Goal: Task Accomplishment & Management: Use online tool/utility

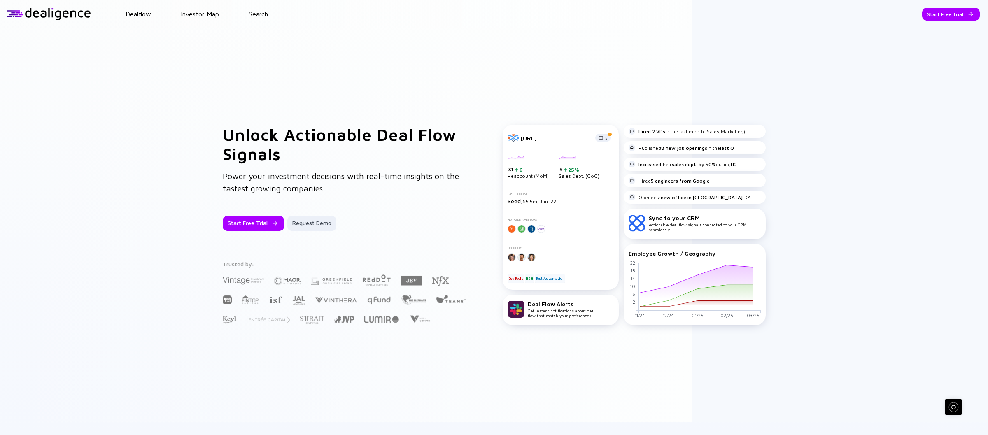
click at [258, 9] on header "Dealflow Investor Map Search Start Free Trial Dealflow Investor Map Start Free …" at bounding box center [494, 14] width 988 height 28
click at [258, 12] on link "Search" at bounding box center [258, 13] width 19 height 7
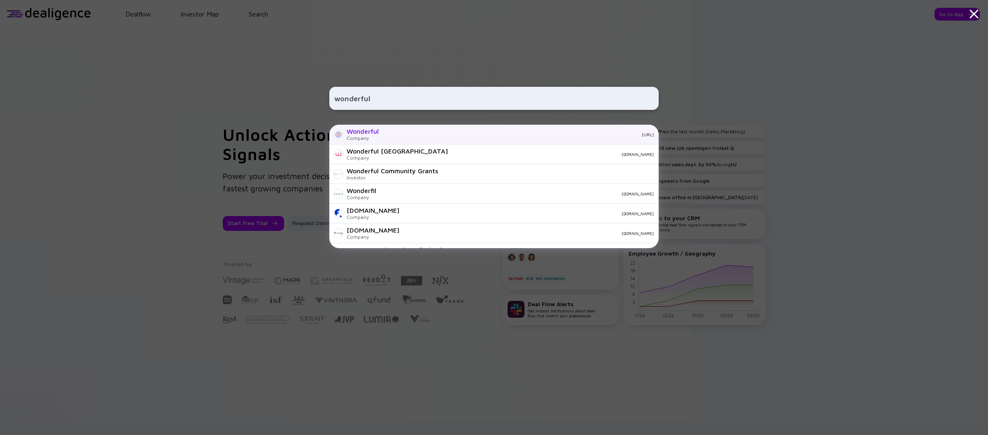
type input "wonderful"
click at [433, 137] on div "Wonderful Company wonderful.ai" at bounding box center [493, 135] width 329 height 20
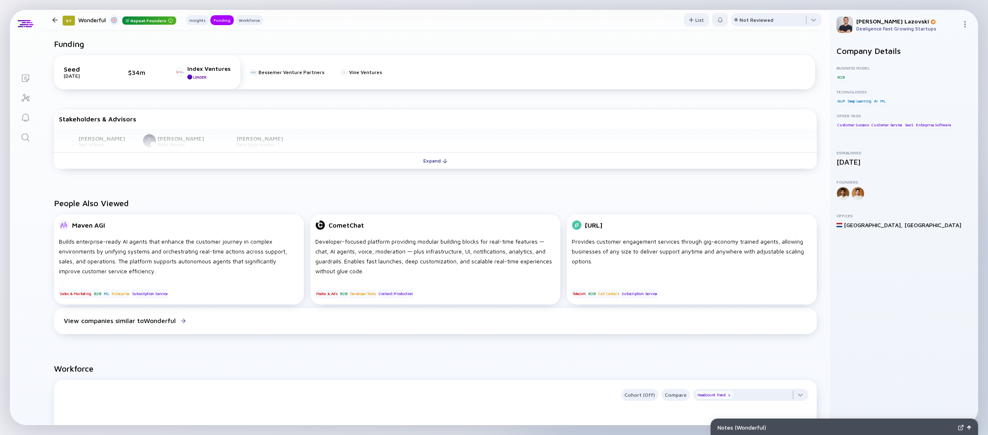
scroll to position [335, 0]
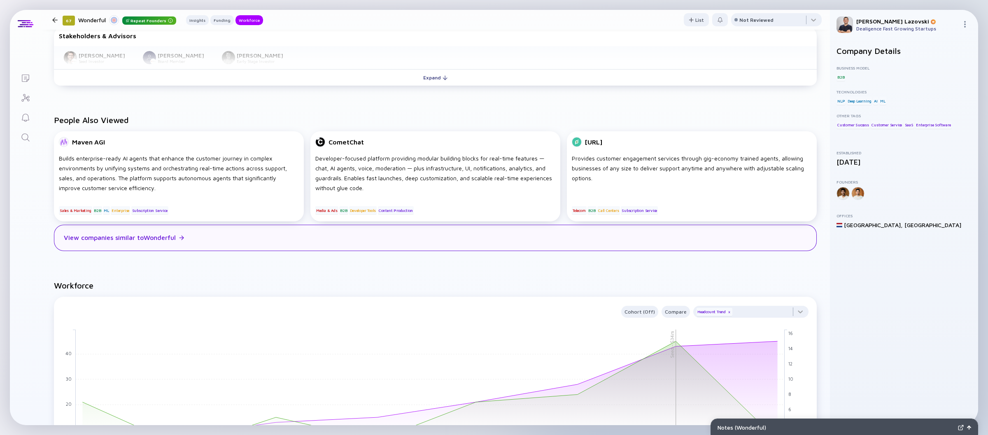
click at [179, 239] on div "View companies similar to Wonderful" at bounding box center [435, 238] width 762 height 26
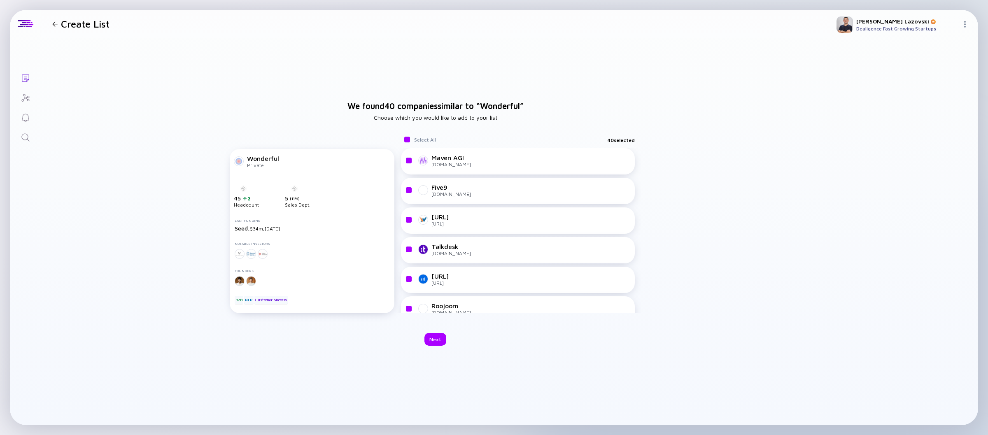
checkbox input "true"
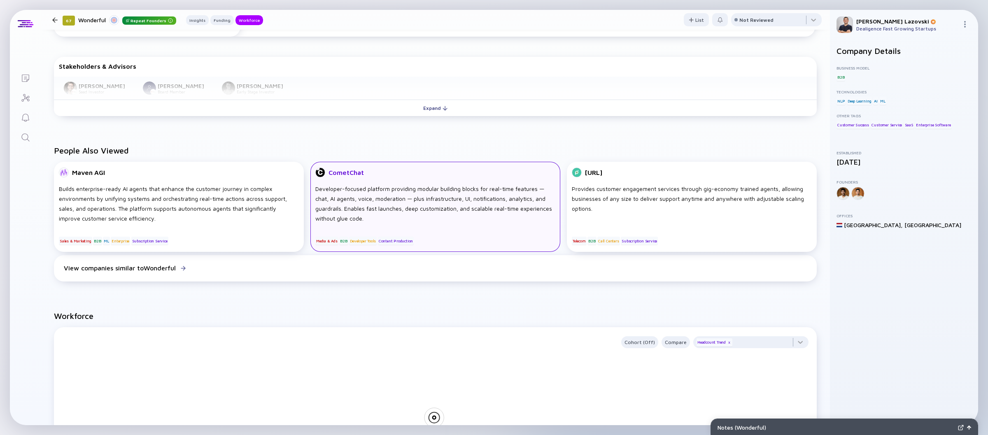
scroll to position [291, 0]
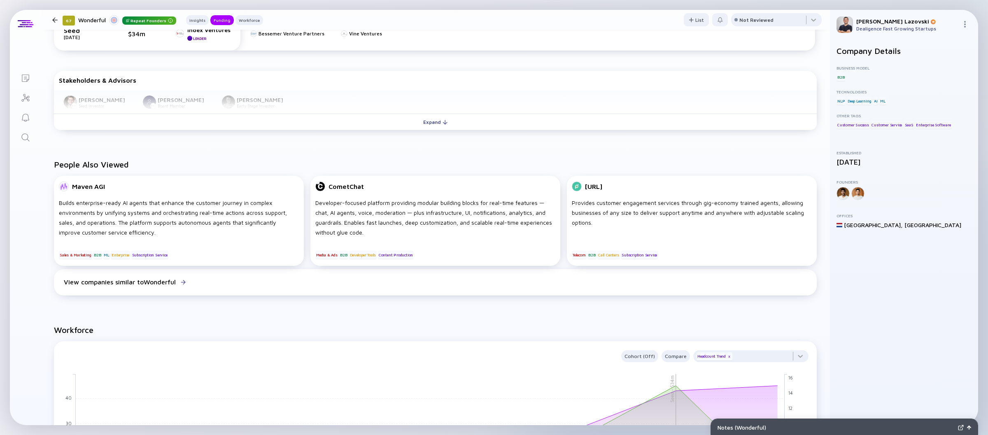
click at [269, 149] on div "People Also Viewed Maven AGI Builds enterprise-ready AI agents that enhance the…" at bounding box center [435, 228] width 789 height 165
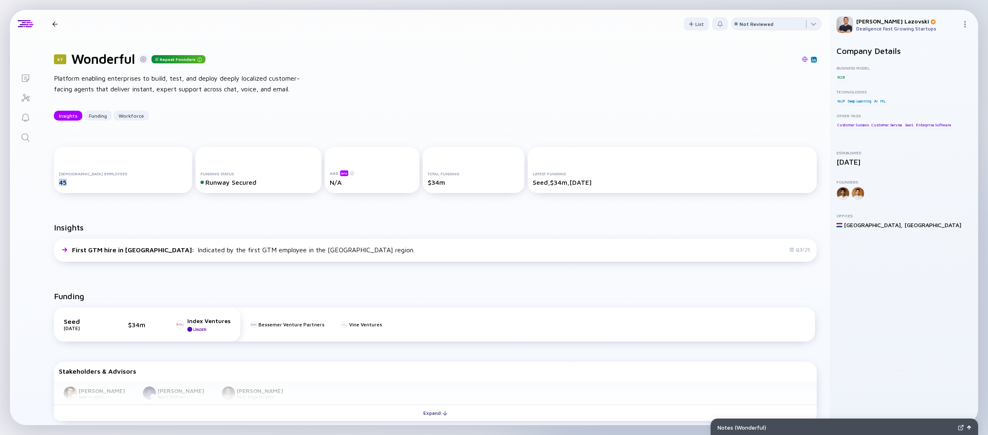
drag, startPoint x: 45, startPoint y: 181, endPoint x: 112, endPoint y: 181, distance: 67.5
click at [112, 181] on div "Full-time Employees 45 Funding Status Runway Secured ARR beta N/A Total Funding…" at bounding box center [435, 172] width 789 height 76
click at [81, 189] on div "Full-time Employees 45" at bounding box center [123, 170] width 138 height 46
click at [25, 76] on icon "Lists" at bounding box center [25, 77] width 7 height 7
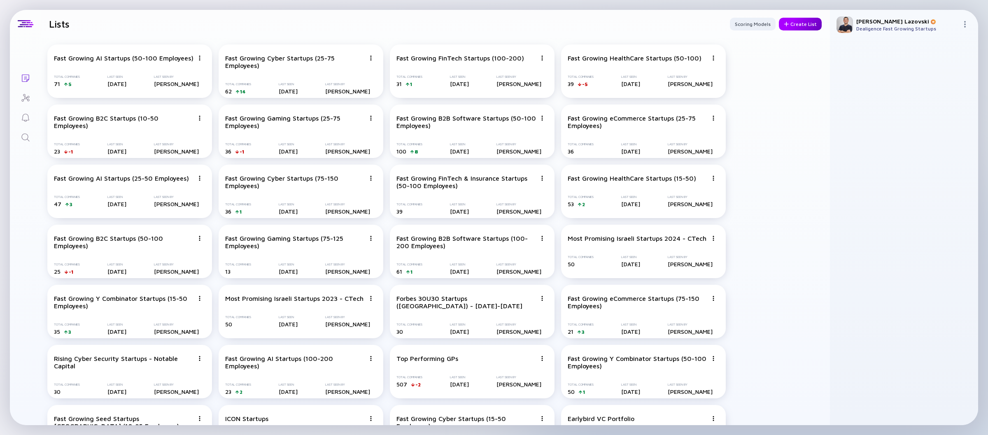
click at [793, 28] on div "Create List" at bounding box center [799, 24] width 43 height 13
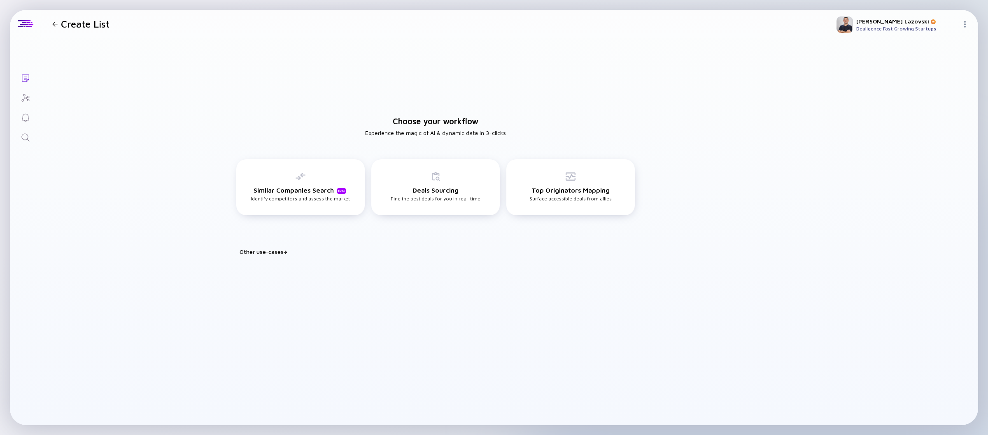
click at [269, 251] on div "Other use-cases" at bounding box center [440, 251] width 402 height 7
click at [549, 284] on div "Custom List Build your tailored use-case" at bounding box center [569, 279] width 65 height 15
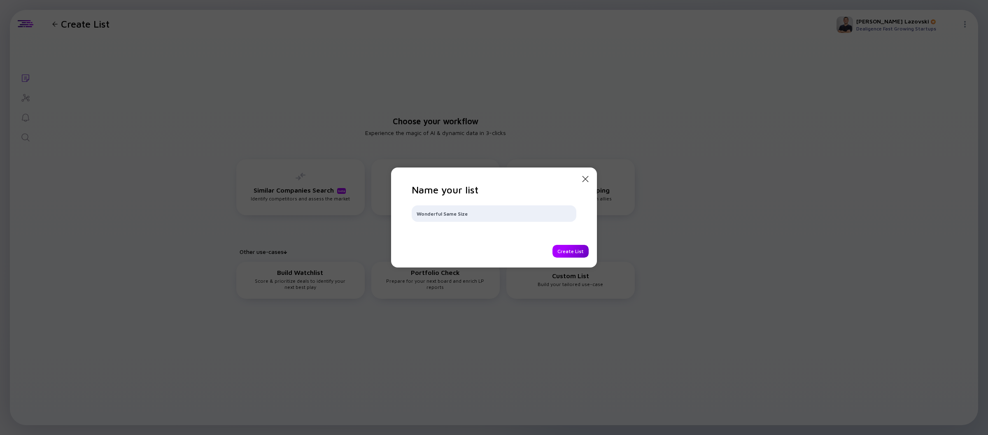
type input "Wonderful Same Size"
click at [568, 252] on div "Create List" at bounding box center [570, 251] width 36 height 13
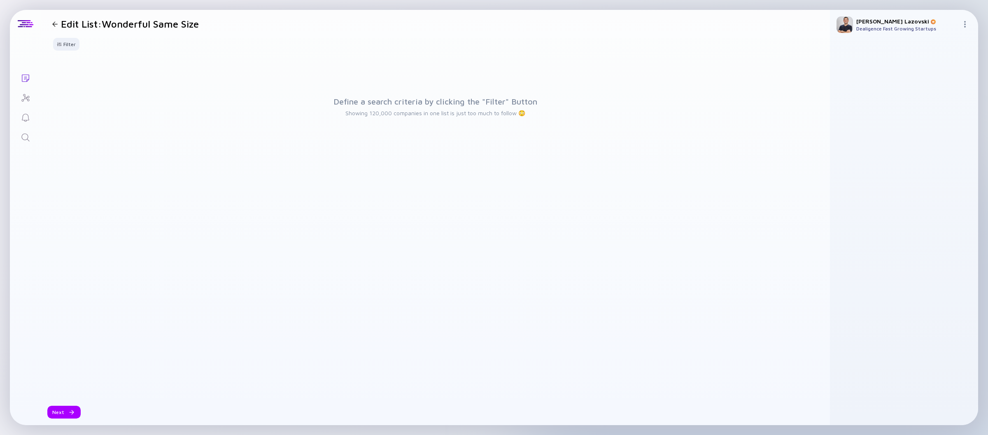
click at [57, 51] on div "Filter" at bounding box center [435, 47] width 789 height 19
click at [59, 49] on div "Filter" at bounding box center [66, 44] width 29 height 13
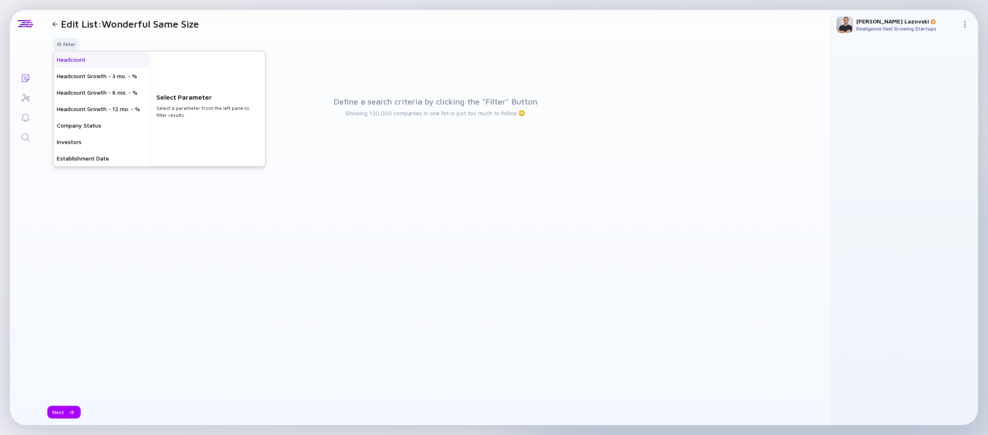
click at [90, 62] on div "Headcount" at bounding box center [101, 59] width 96 height 16
click at [179, 114] on input "text" at bounding box center [207, 113] width 95 height 8
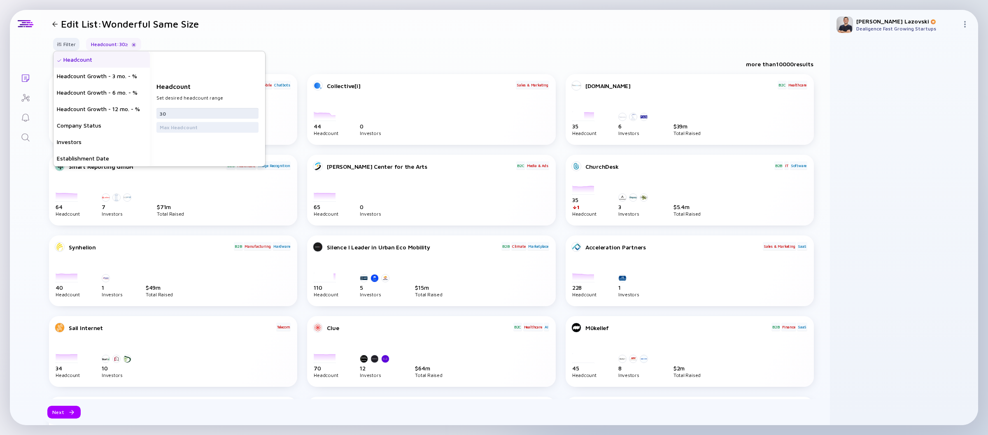
click at [198, 112] on input "30" at bounding box center [207, 113] width 95 height 8
type input "40"
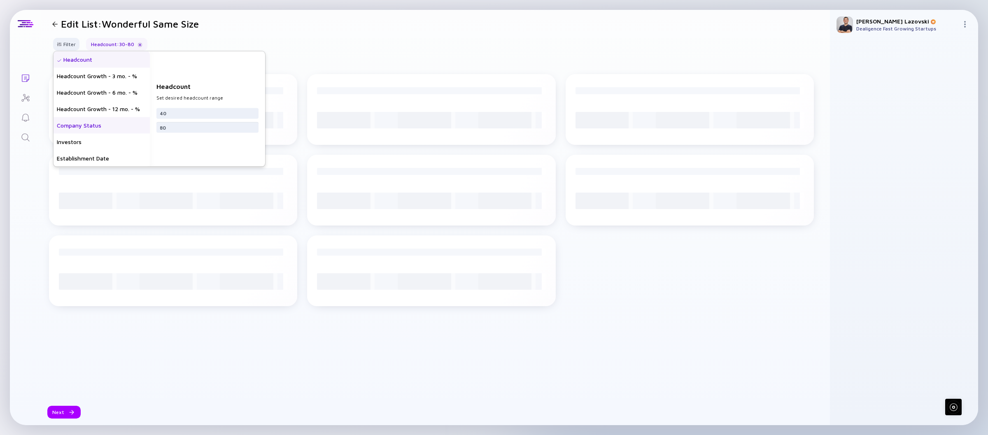
type input "80"
click at [82, 128] on div "Company Status" at bounding box center [101, 125] width 96 height 16
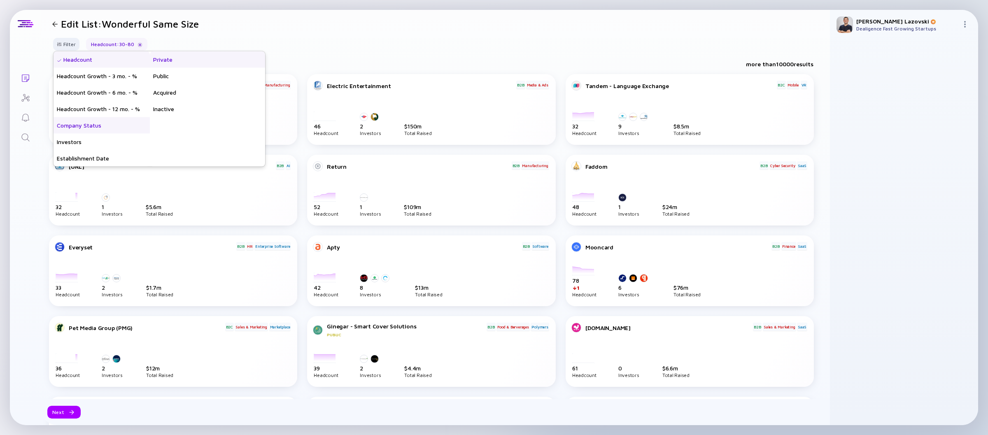
click at [198, 58] on div "Private" at bounding box center [207, 59] width 115 height 16
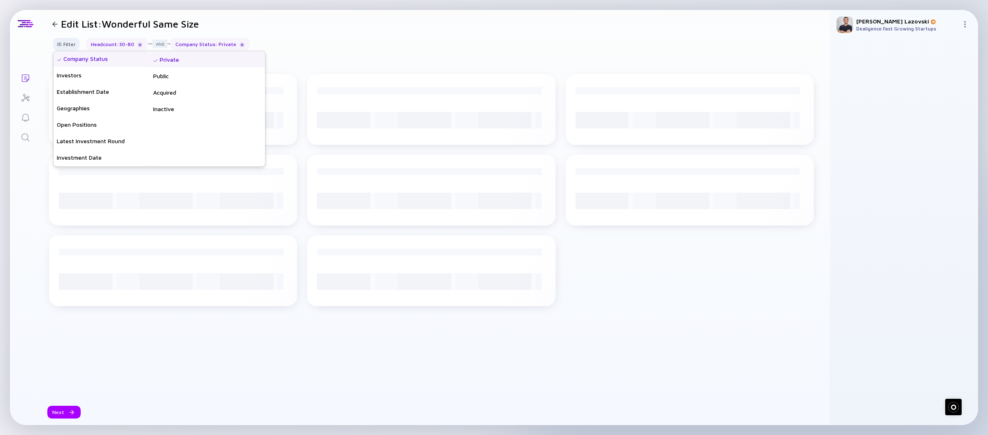
scroll to position [66, 0]
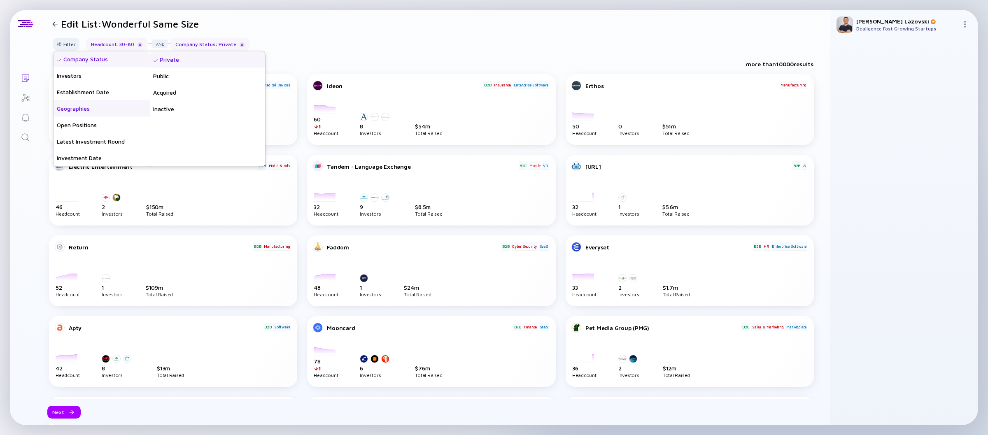
click at [105, 110] on div "Geographies" at bounding box center [101, 108] width 96 height 16
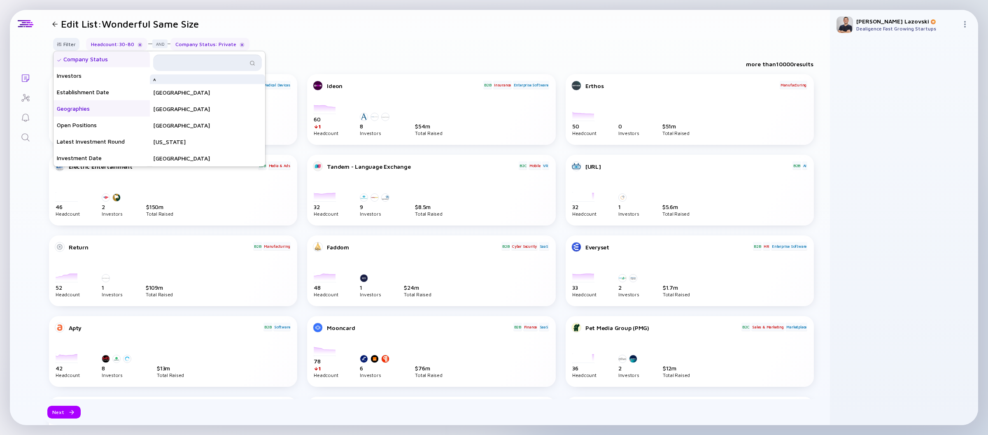
click at [195, 65] on input "text" at bounding box center [202, 63] width 89 height 8
type input "israel"
click at [195, 85] on div "Israel" at bounding box center [207, 82] width 115 height 16
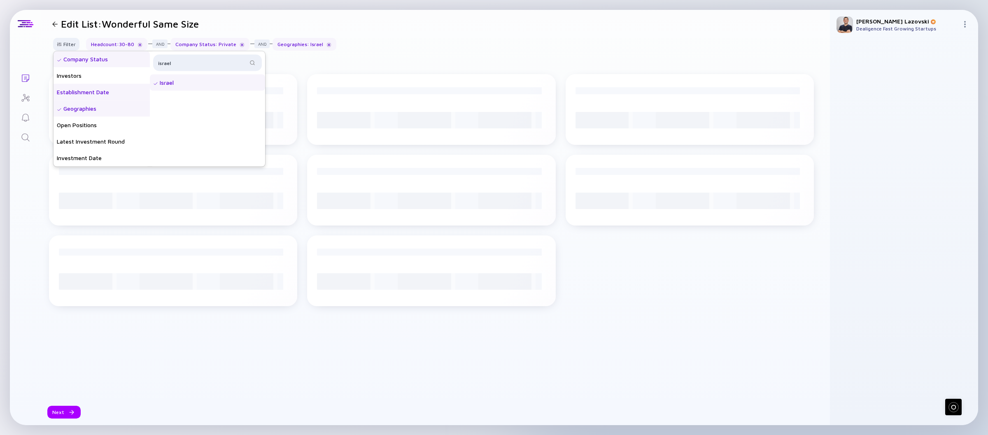
scroll to position [0, 0]
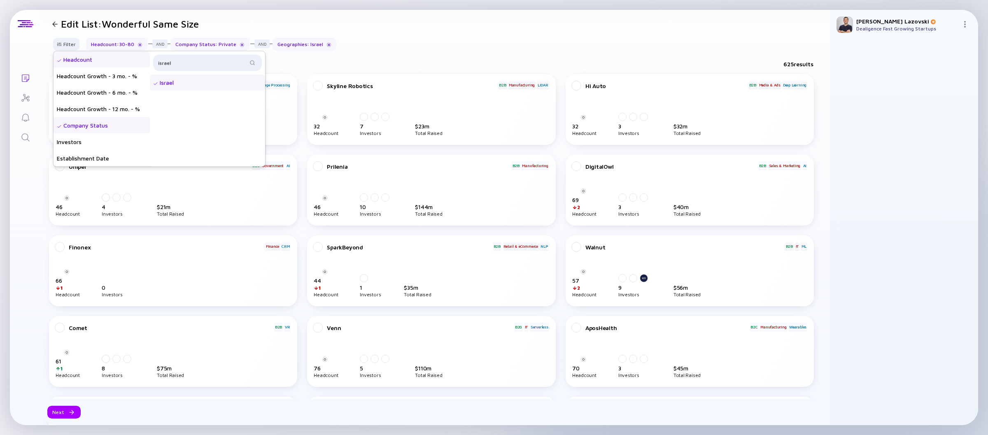
click at [95, 64] on div "Headcount" at bounding box center [101, 59] width 96 height 16
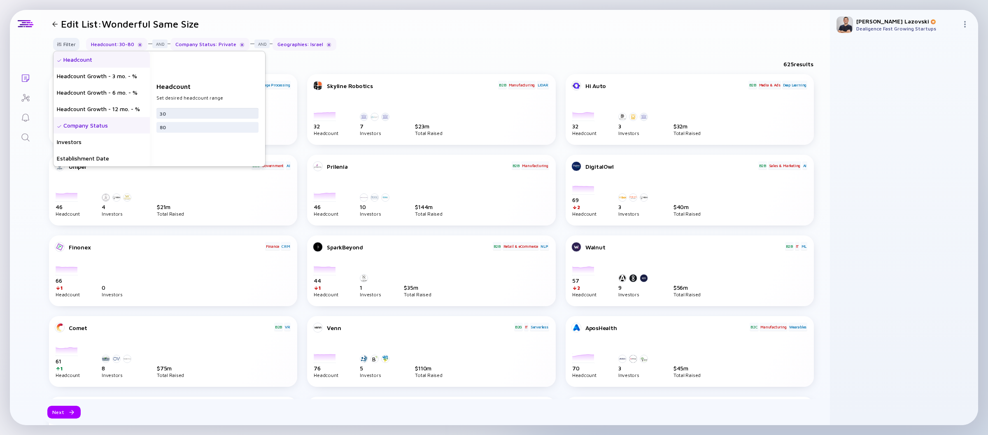
click at [195, 117] on input "30" at bounding box center [207, 113] width 95 height 8
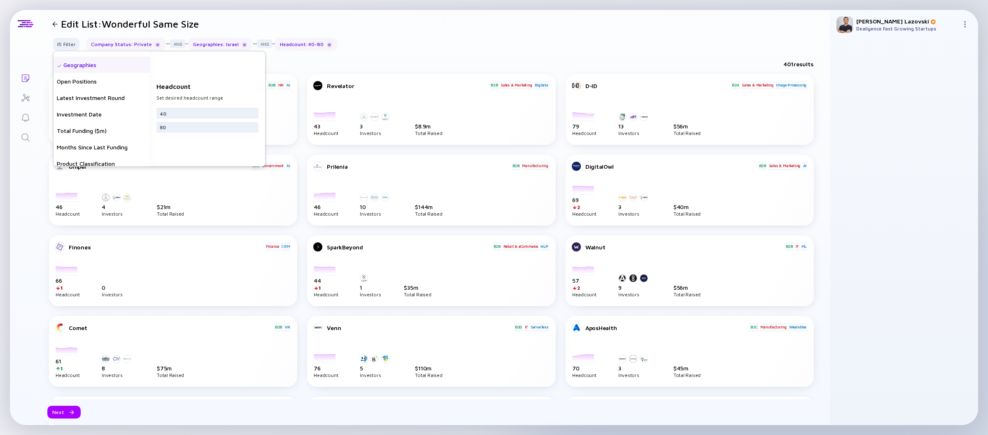
scroll to position [113, 0]
type input "40"
click at [120, 131] on div "Total Funding ($m)" at bounding box center [101, 127] width 96 height 16
click at [208, 112] on input "text" at bounding box center [207, 113] width 95 height 8
type input "25"
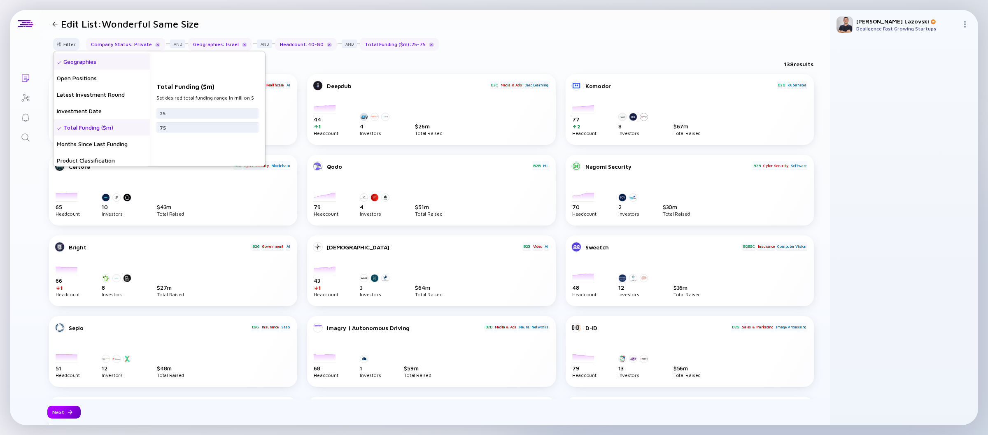
type input "75"
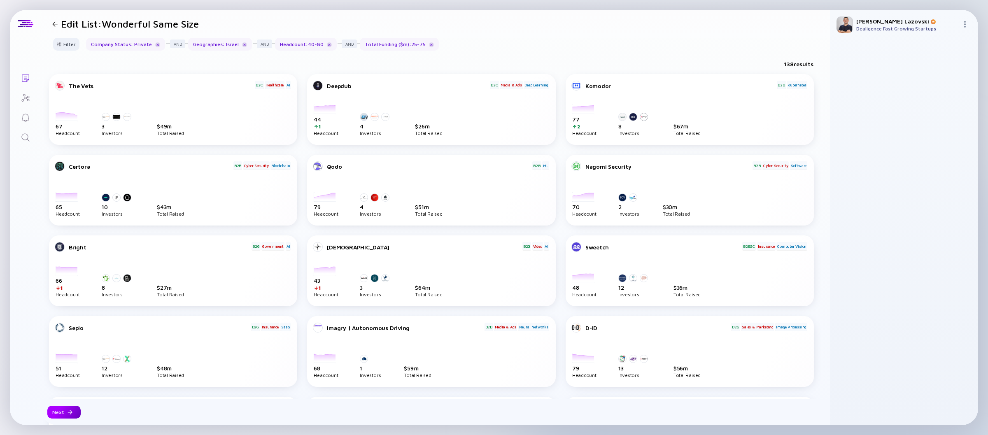
click at [52, 412] on div "Next" at bounding box center [63, 412] width 33 height 13
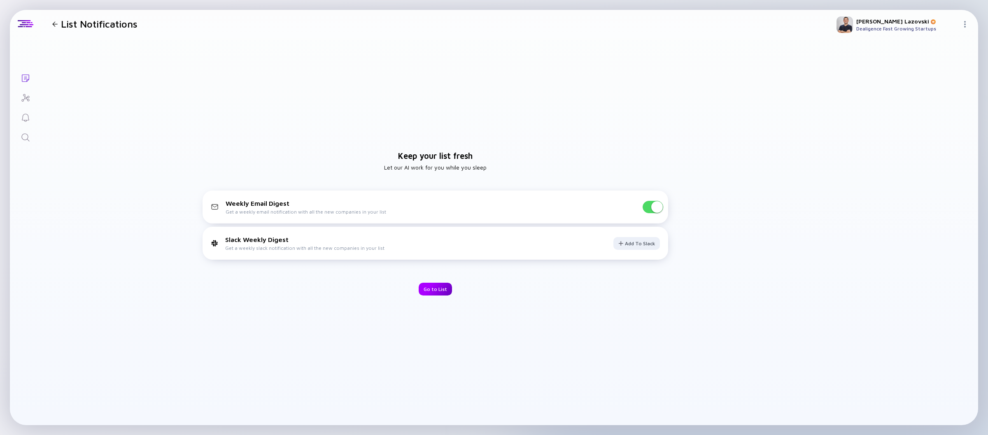
click at [441, 292] on div "Go to List" at bounding box center [434, 289] width 33 height 13
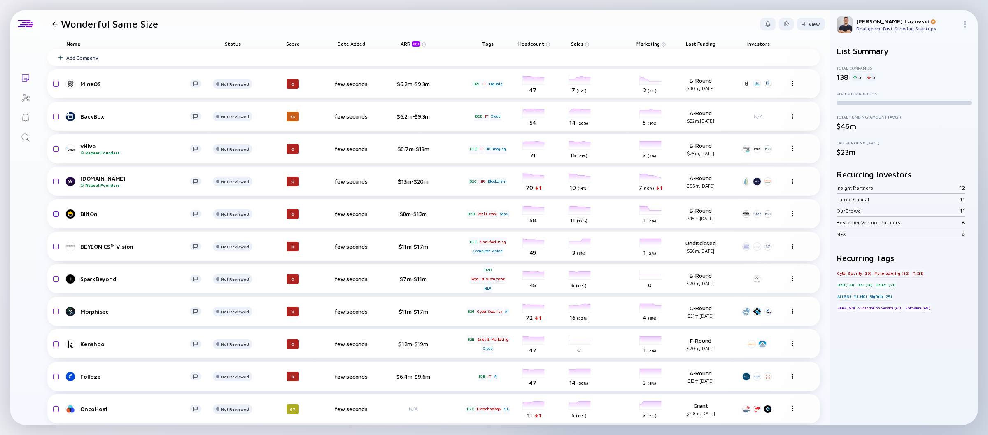
click at [474, 20] on header "Wonderful Same Size View" at bounding box center [435, 24] width 789 height 28
click at [532, 39] on div "Headcount" at bounding box center [534, 44] width 46 height 12
click at [534, 44] on span "Headcount" at bounding box center [531, 44] width 26 height 6
click at [533, 51] on div "Sort by Headcount ( Descending )" at bounding box center [573, 55] width 102 height 16
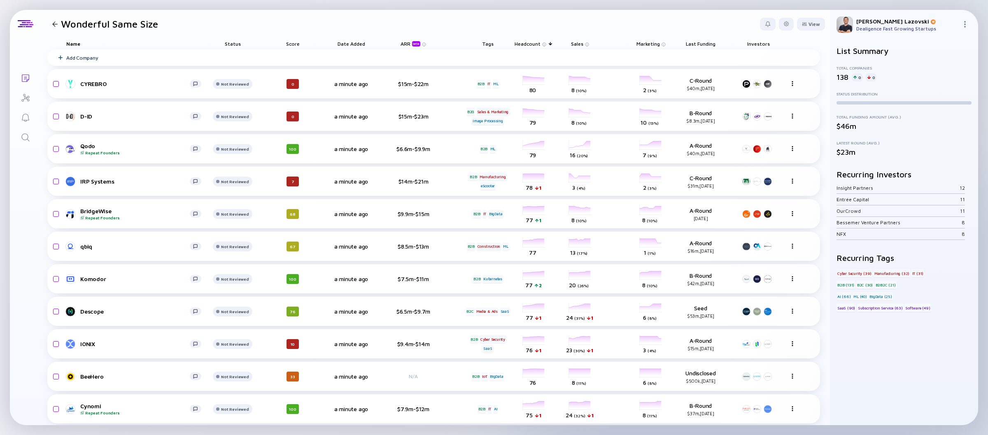
click at [554, 28] on header "Wonderful Same Size View" at bounding box center [435, 24] width 789 height 28
click at [779, 26] on div at bounding box center [785, 24] width 15 height 13
click at [751, 54] on div "Share" at bounding box center [760, 57] width 51 height 16
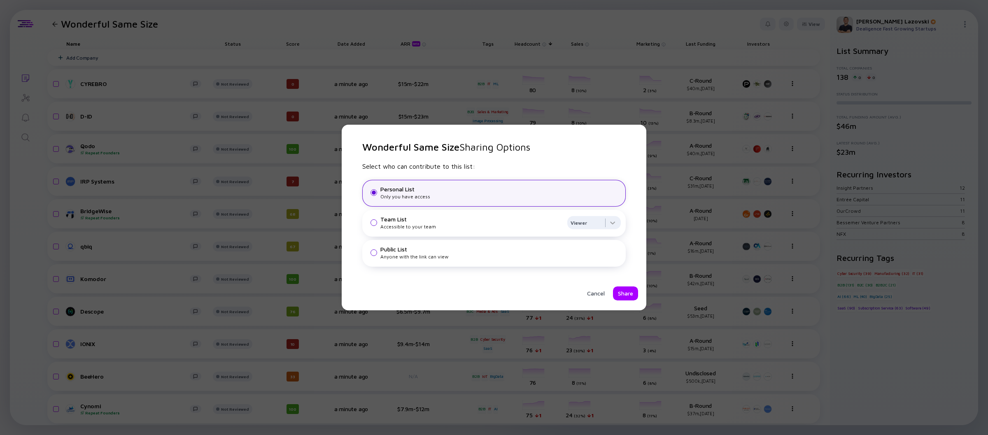
click at [436, 250] on div "Public List" at bounding box center [500, 249] width 240 height 7
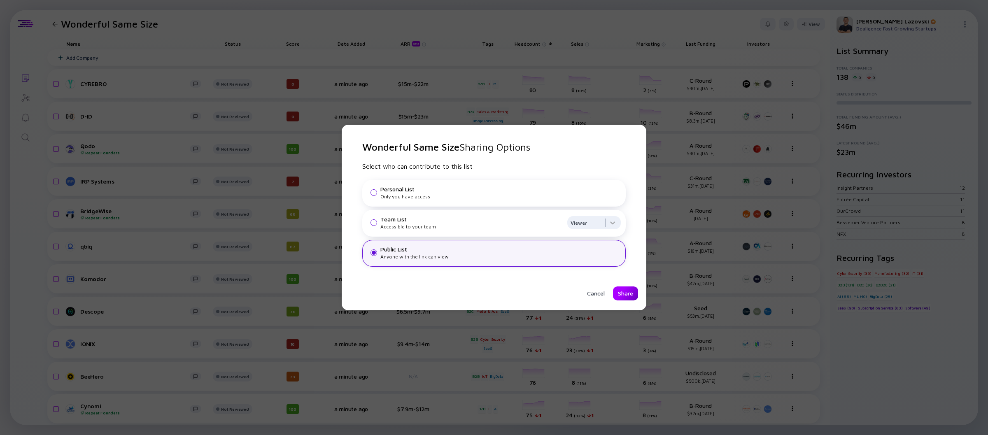
click at [623, 294] on div "Share" at bounding box center [625, 293] width 25 height 14
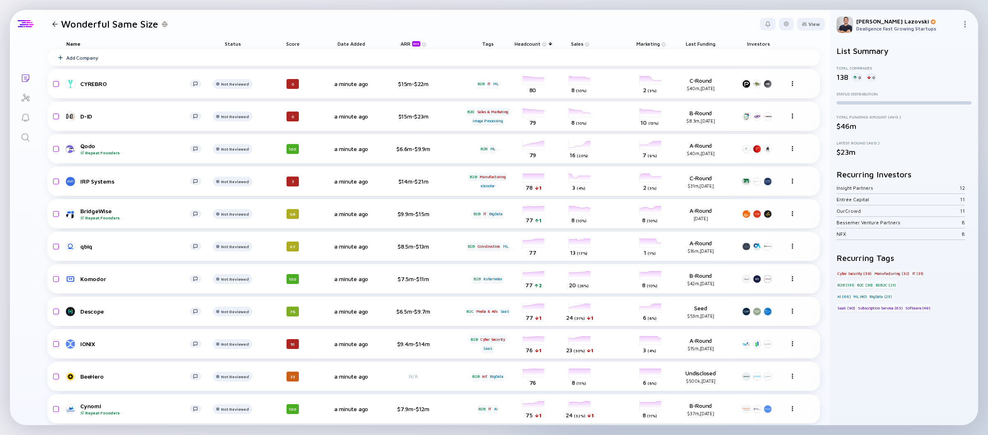
click at [25, 23] on div at bounding box center [26, 23] width 16 height 7
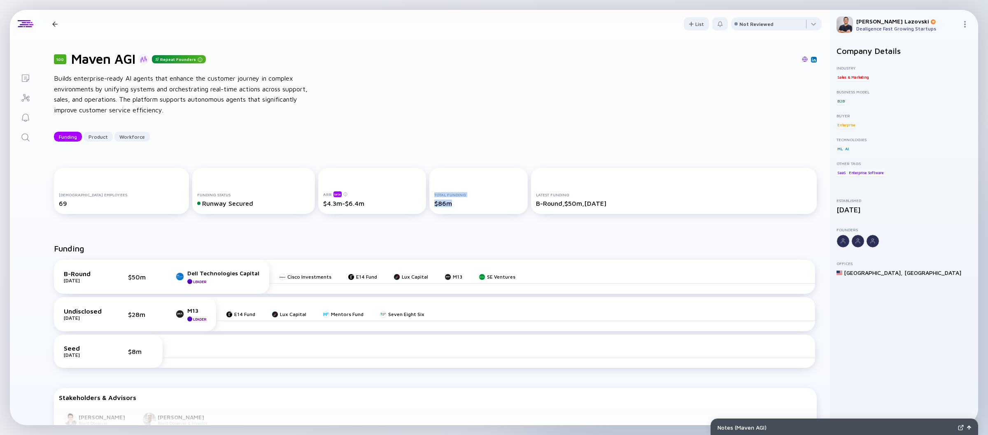
drag, startPoint x: 470, startPoint y: 206, endPoint x: 370, endPoint y: 204, distance: 100.0
click at [377, 200] on div "[DEMOGRAPHIC_DATA] Employees 69 Funding Status Runway Secured ARR beta $4.3m-$6…" at bounding box center [435, 192] width 762 height 49
drag, startPoint x: 358, startPoint y: 208, endPoint x: 290, endPoint y: 224, distance: 70.7
click at [344, 211] on div "ARR beta $4.3m-$6.4m" at bounding box center [372, 191] width 108 height 46
drag, startPoint x: 186, startPoint y: 232, endPoint x: 133, endPoint y: 231, distance: 53.1
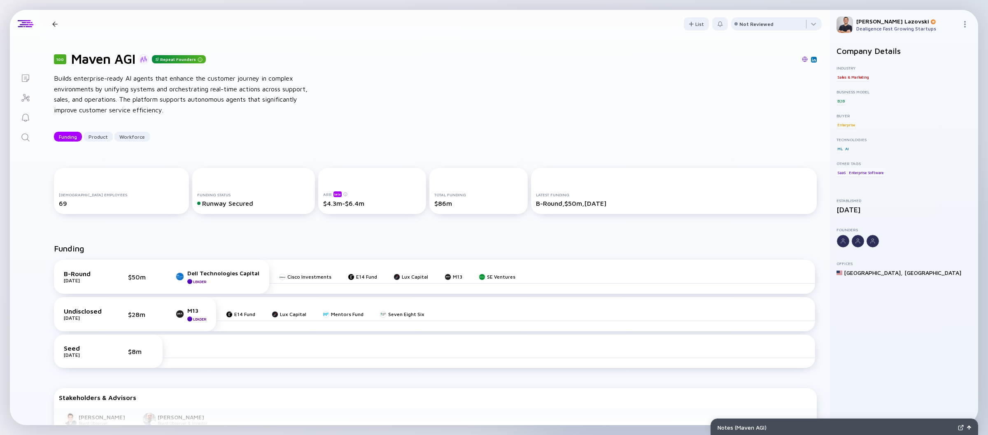
click at [133, 231] on div "Funding B-Round [DATE] $50m Dell Technologies Capital Leader Cisco Investments …" at bounding box center [435, 346] width 789 height 233
drag, startPoint x: 142, startPoint y: 209, endPoint x: 574, endPoint y: 200, distance: 431.7
click at [572, 200] on div "[DEMOGRAPHIC_DATA] Employees 69 Funding Status Runway Secured ARR beta $4.3m-$6…" at bounding box center [435, 192] width 762 height 49
drag, startPoint x: 595, startPoint y: 204, endPoint x: 599, endPoint y: 212, distance: 8.5
click at [595, 204] on div "B-Round, $50m, [DATE]" at bounding box center [674, 203] width 276 height 7
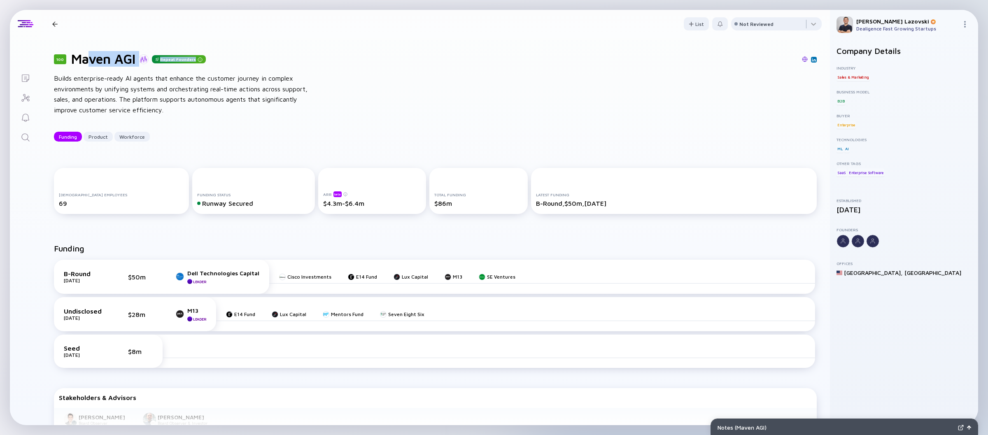
drag, startPoint x: 87, startPoint y: 65, endPoint x: 164, endPoint y: 69, distance: 76.6
click at [164, 69] on div "100 Maven AGI Repeat Founders Builds enterprise-ready AI agents that enhance th…" at bounding box center [435, 96] width 789 height 117
drag, startPoint x: 262, startPoint y: 102, endPoint x: 338, endPoint y: 90, distance: 77.1
click at [263, 101] on div "Builds enterprise-ready AI agents that enhance the customer journey in complex …" at bounding box center [185, 94] width 263 height 42
